Goal: Task Accomplishment & Management: Manage account settings

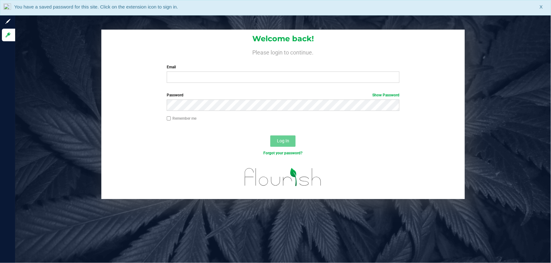
click at [194, 72] on div "Email Required Please format your email correctly." at bounding box center [283, 73] width 242 height 19
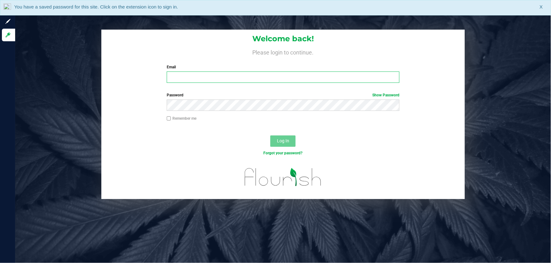
click at [192, 75] on input "Email" at bounding box center [283, 77] width 233 height 11
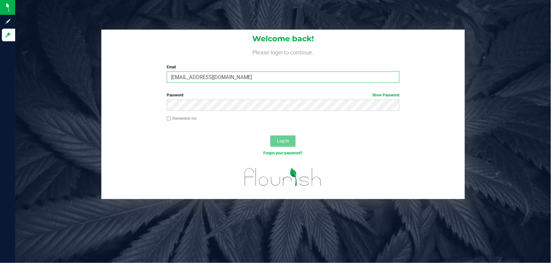
type input "[EMAIL_ADDRESS][DOMAIN_NAME]"
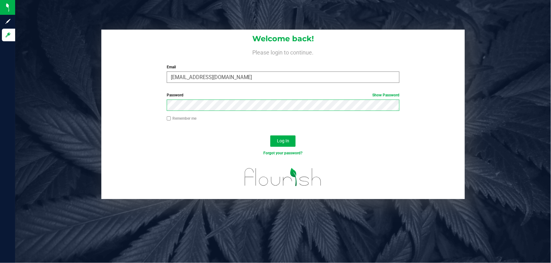
click at [270, 136] on button "Log In" at bounding box center [282, 141] width 25 height 11
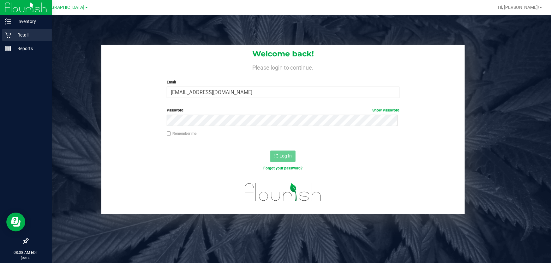
click at [25, 31] on p "Retail" at bounding box center [30, 35] width 38 height 8
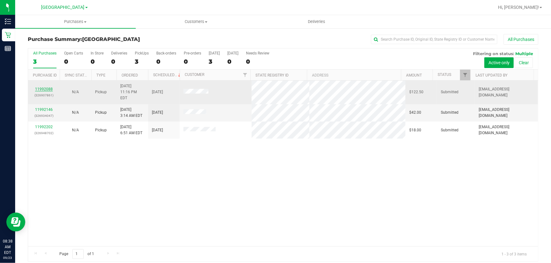
click at [49, 87] on link "11992088" at bounding box center [44, 89] width 18 height 4
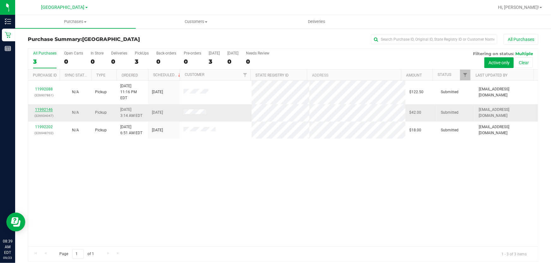
click at [50, 108] on link "11992146" at bounding box center [44, 110] width 18 height 4
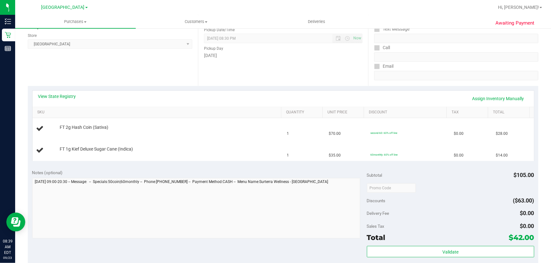
scroll to position [86, 0]
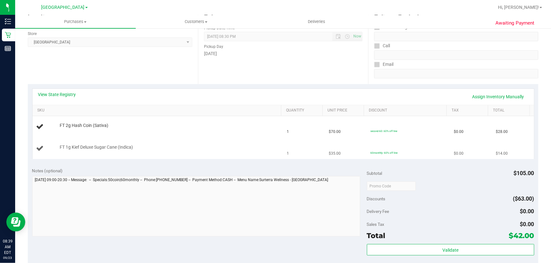
drag, startPoint x: 82, startPoint y: 125, endPoint x: 344, endPoint y: 156, distance: 263.2
click at [344, 156] on tbody "FT 2g Hash Coin (Sativa) 1 $70.00 second-60: 60% off line $0.00 $28.00 FT 1g Ki…" at bounding box center [282, 137] width 501 height 43
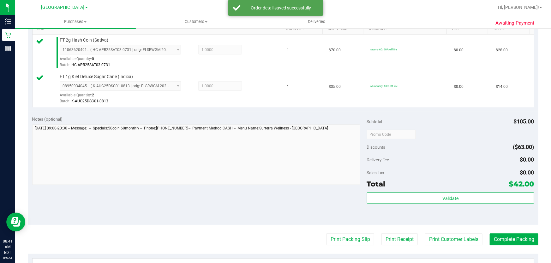
scroll to position [172, 0]
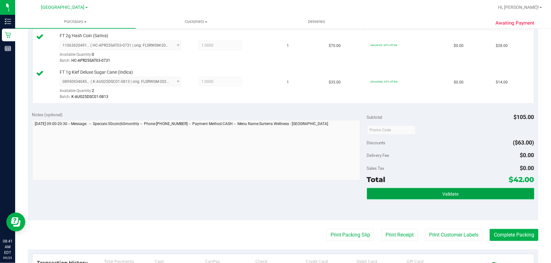
click at [444, 195] on span "Validate" at bounding box center [450, 194] width 16 height 5
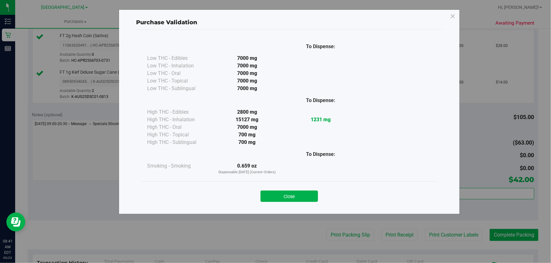
click at [283, 196] on button "Close" at bounding box center [288, 196] width 57 height 11
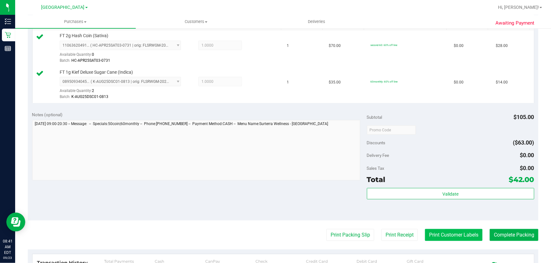
click at [440, 231] on button "Print Customer Labels" at bounding box center [453, 235] width 57 height 12
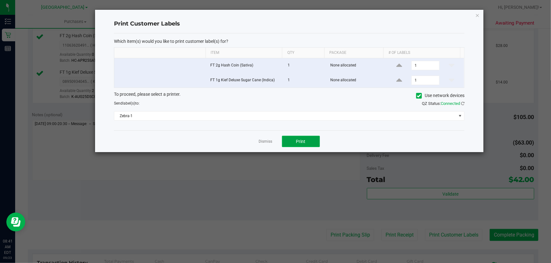
click at [295, 143] on button "Print" at bounding box center [301, 141] width 38 height 11
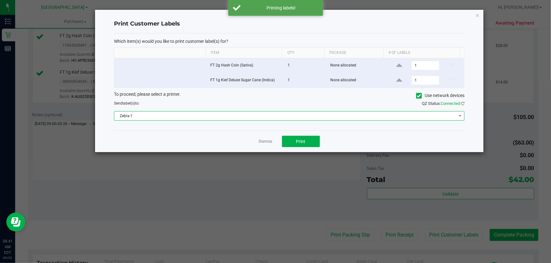
click at [268, 119] on span "Zebra-1" at bounding box center [285, 116] width 342 height 9
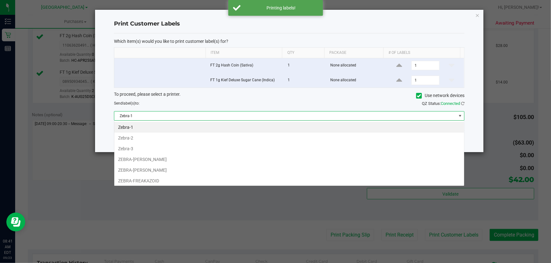
scroll to position [9, 350]
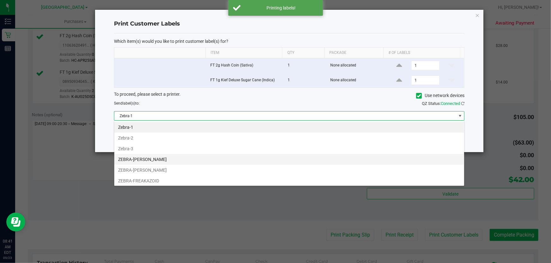
click at [156, 159] on li "ZEBRA-[PERSON_NAME]" at bounding box center [289, 159] width 350 height 11
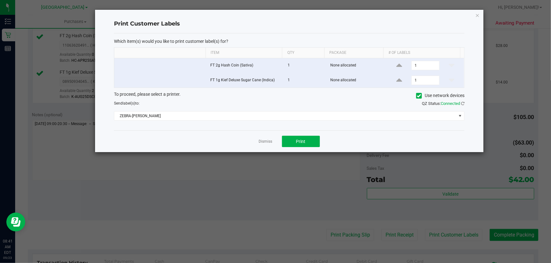
click at [310, 149] on div "Dismiss Print" at bounding box center [289, 142] width 350 height 22
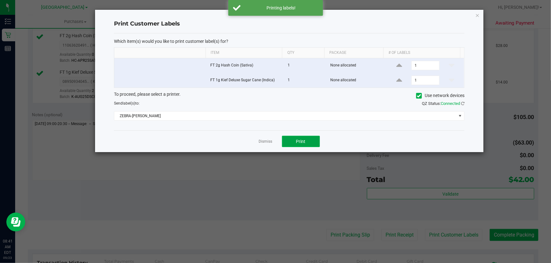
click at [308, 143] on button "Print" at bounding box center [301, 141] width 38 height 11
click at [259, 141] on link "Dismiss" at bounding box center [266, 141] width 14 height 5
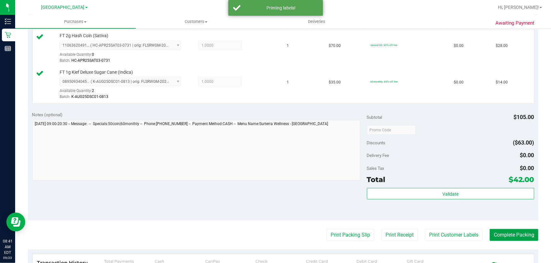
click at [514, 236] on button "Complete Packing" at bounding box center [513, 235] width 49 height 12
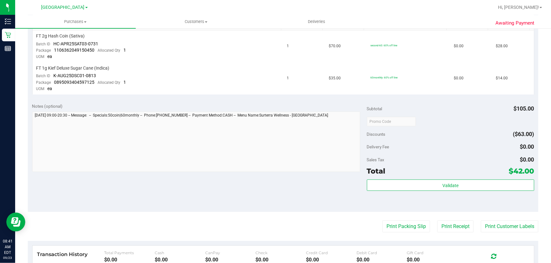
scroll to position [172, 0]
click at [498, 230] on button "Print Customer Labels" at bounding box center [508, 227] width 57 height 12
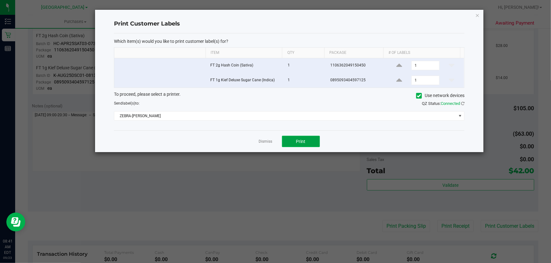
click at [312, 143] on button "Print" at bounding box center [301, 141] width 38 height 11
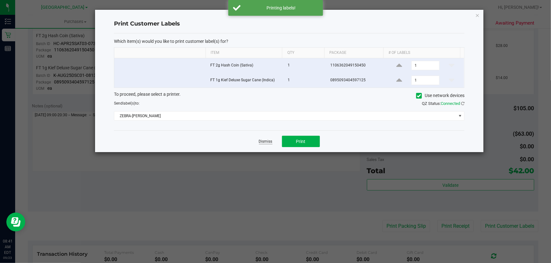
click at [272, 141] on link "Dismiss" at bounding box center [266, 141] width 14 height 5
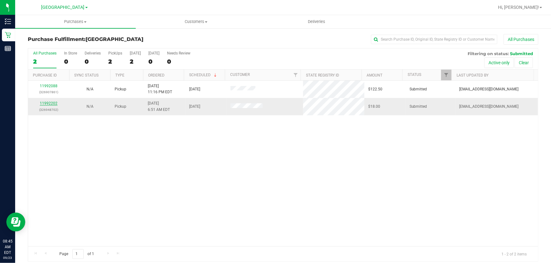
click at [47, 103] on link "11992202" at bounding box center [49, 103] width 18 height 4
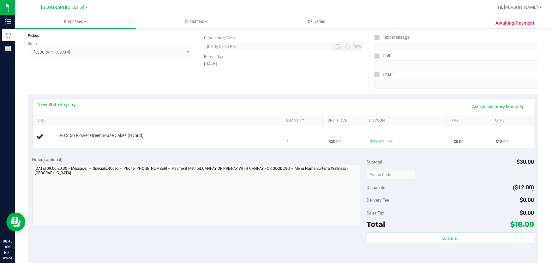
scroll to position [86, 0]
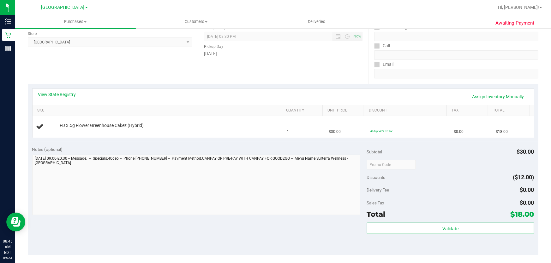
drag, startPoint x: 109, startPoint y: 126, endPoint x: 360, endPoint y: 143, distance: 252.3
click at [360, 143] on purchase-details "Back Edit Purchase Cancel Purchase View Profile # 11992202 BioTrack ID: - Submi…" at bounding box center [283, 175] width 510 height 454
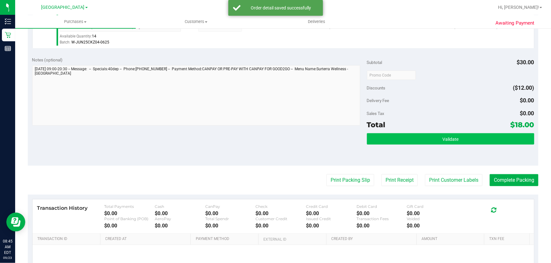
scroll to position [201, 0]
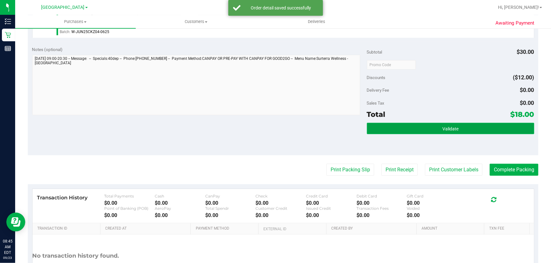
click at [414, 127] on button "Validate" at bounding box center [450, 128] width 167 height 11
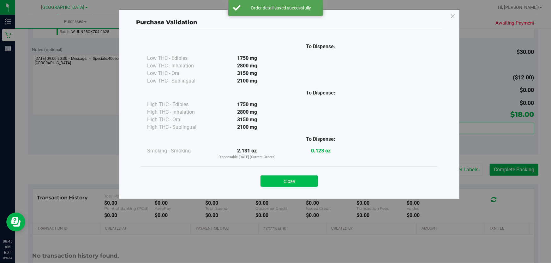
click at [298, 186] on button "Close" at bounding box center [288, 181] width 57 height 11
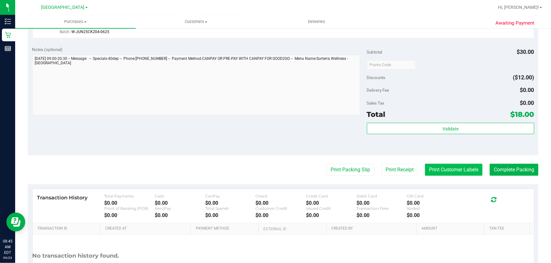
click at [468, 172] on button "Print Customer Labels" at bounding box center [453, 170] width 57 height 12
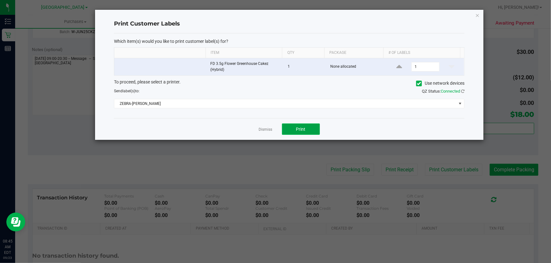
click at [311, 131] on button "Print" at bounding box center [301, 129] width 38 height 11
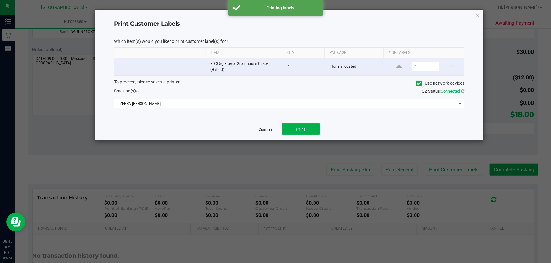
click at [267, 128] on link "Dismiss" at bounding box center [266, 129] width 14 height 5
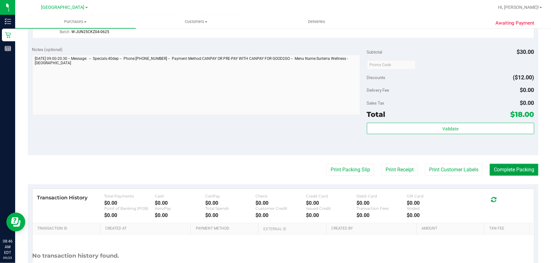
click at [501, 168] on button "Complete Packing" at bounding box center [513, 170] width 49 height 12
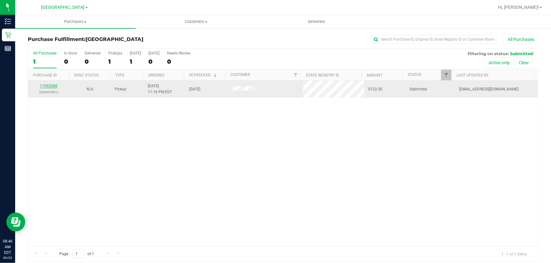
click at [53, 85] on link "11992088" at bounding box center [49, 86] width 18 height 4
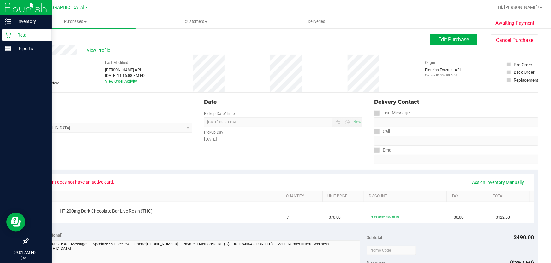
click at [32, 34] on p "Retail" at bounding box center [30, 35] width 38 height 8
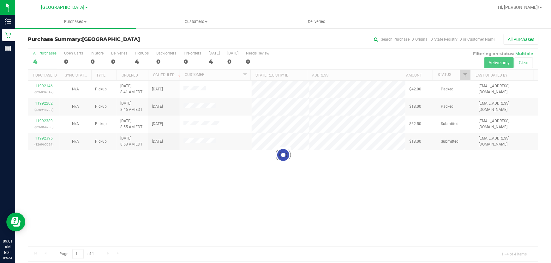
click at [49, 120] on div at bounding box center [283, 155] width 510 height 213
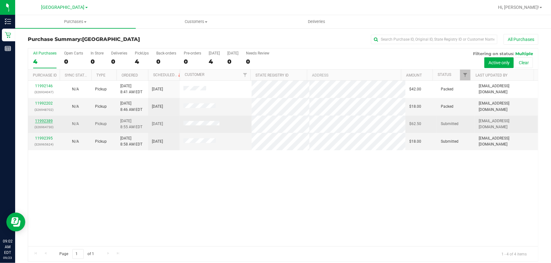
click at [46, 120] on link "11992389" at bounding box center [44, 121] width 18 height 4
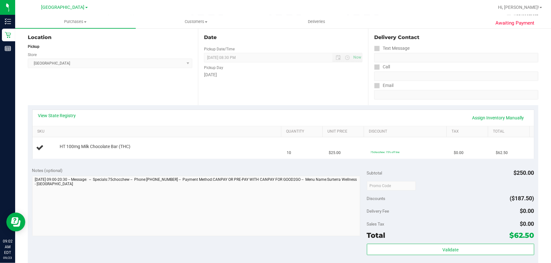
scroll to position [86, 0]
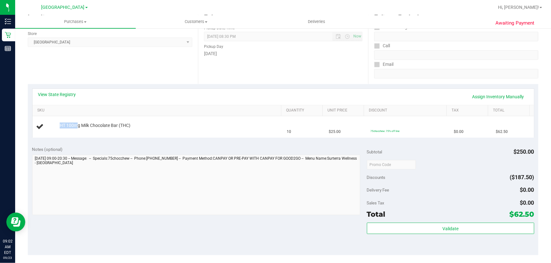
drag, startPoint x: 77, startPoint y: 125, endPoint x: 357, endPoint y: 141, distance: 280.3
click at [357, 141] on div "View State Registry Assign Inventory Manually SKU Quantity Unit Price Discount …" at bounding box center [283, 113] width 510 height 58
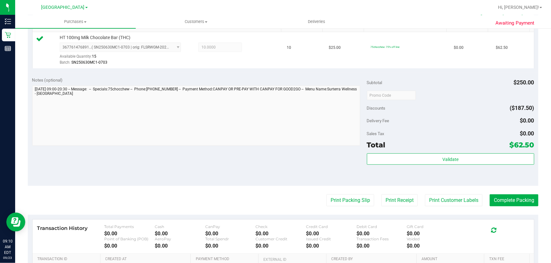
scroll to position [172, 0]
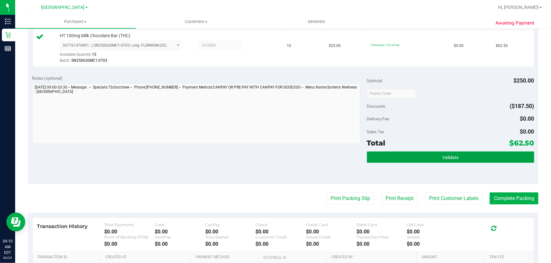
click at [457, 153] on button "Validate" at bounding box center [450, 157] width 167 height 11
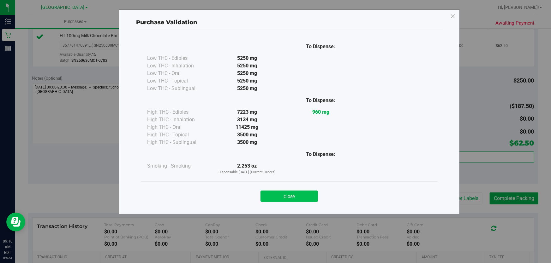
click at [290, 191] on button "Close" at bounding box center [288, 196] width 57 height 11
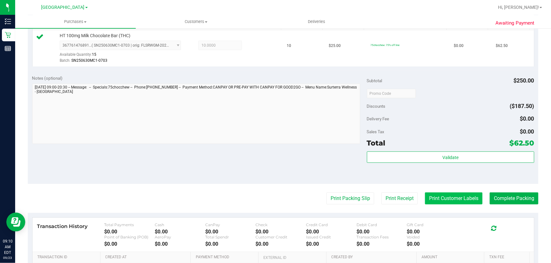
click at [427, 197] on button "Print Customer Labels" at bounding box center [453, 199] width 57 height 12
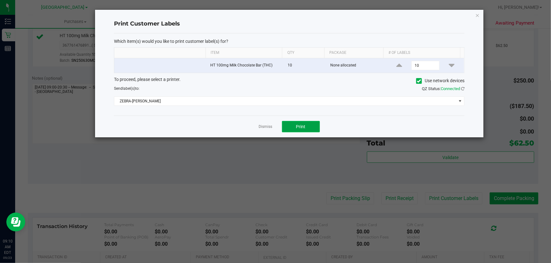
click at [299, 125] on span "Print" at bounding box center [300, 126] width 9 height 5
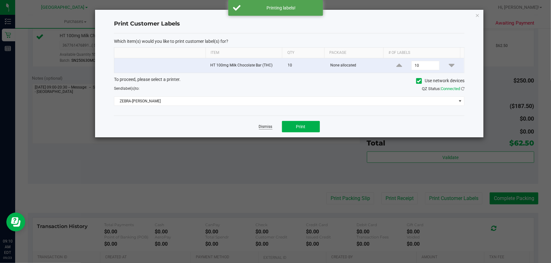
click at [269, 126] on link "Dismiss" at bounding box center [266, 126] width 14 height 5
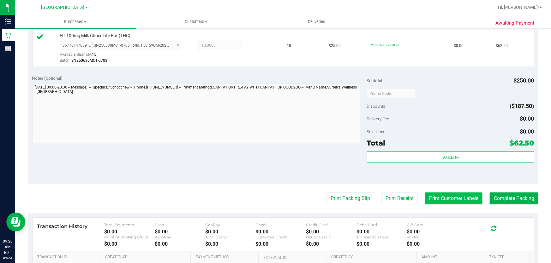
click at [455, 196] on button "Print Customer Labels" at bounding box center [453, 199] width 57 height 12
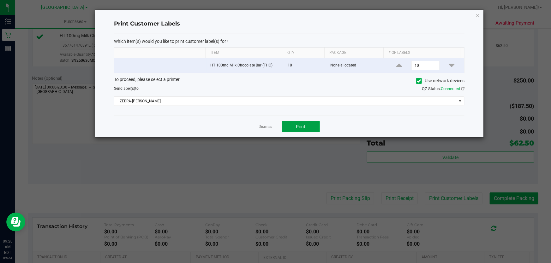
click at [295, 124] on button "Print" at bounding box center [301, 126] width 38 height 11
click at [265, 126] on link "Dismiss" at bounding box center [266, 126] width 14 height 5
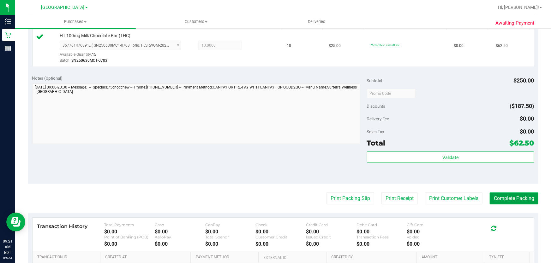
click at [505, 199] on button "Complete Packing" at bounding box center [513, 199] width 49 height 12
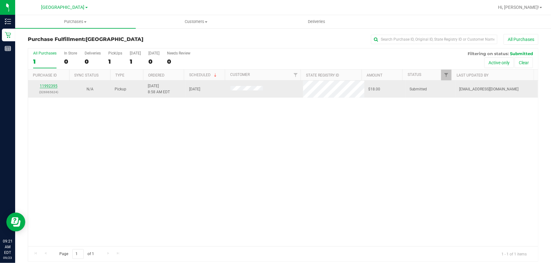
click at [53, 84] on link "11992395" at bounding box center [49, 86] width 18 height 4
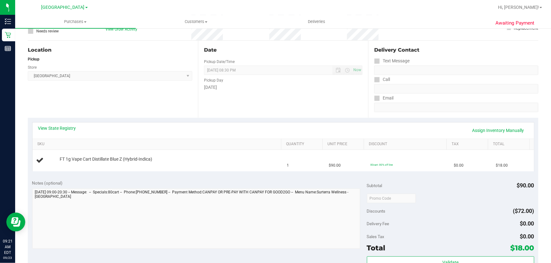
scroll to position [57, 0]
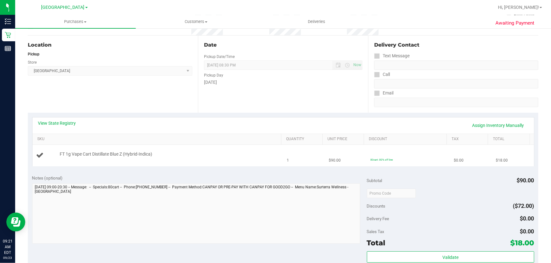
drag, startPoint x: 88, startPoint y: 156, endPoint x: 341, endPoint y: 165, distance: 252.5
click at [341, 165] on tr "FT 1g Vape Cart Distillate Blue Z (Hybrid-Indica) 1 $90.00 80cart: 80% off line…" at bounding box center [282, 155] width 501 height 21
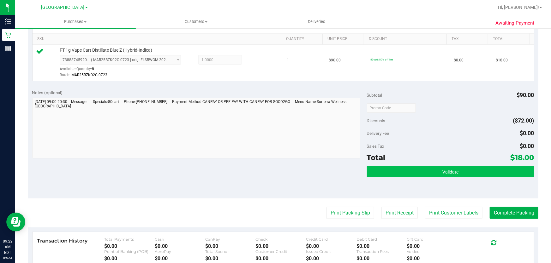
scroll to position [172, 0]
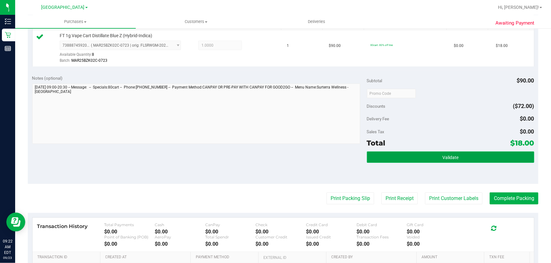
click at [433, 158] on button "Validate" at bounding box center [450, 157] width 167 height 11
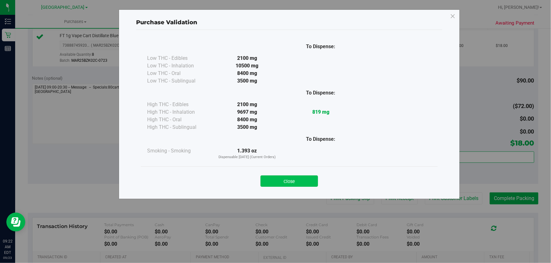
click at [290, 176] on button "Close" at bounding box center [288, 181] width 57 height 11
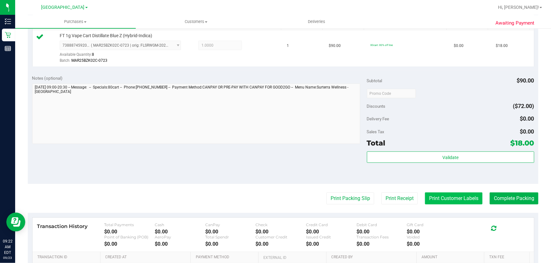
click at [460, 195] on button "Print Customer Labels" at bounding box center [453, 199] width 57 height 12
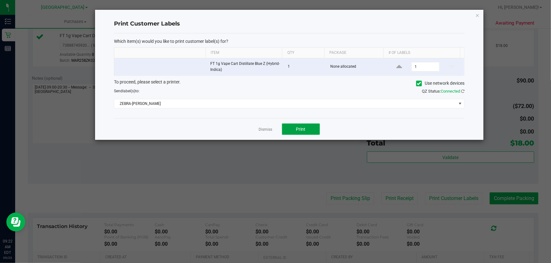
click at [300, 129] on span "Print" at bounding box center [300, 129] width 9 height 5
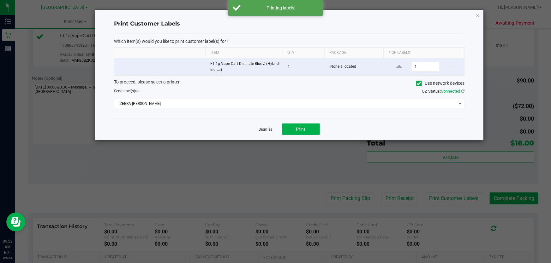
click at [266, 129] on link "Dismiss" at bounding box center [266, 129] width 14 height 5
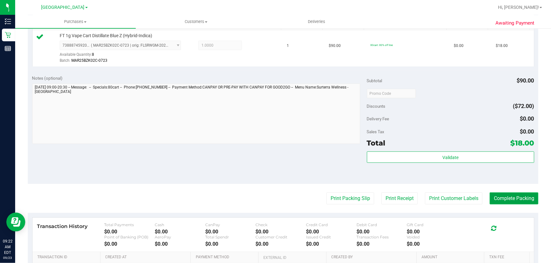
click at [517, 197] on button "Complete Packing" at bounding box center [513, 199] width 49 height 12
